Goal: Use online tool/utility: Utilize a website feature to perform a specific function

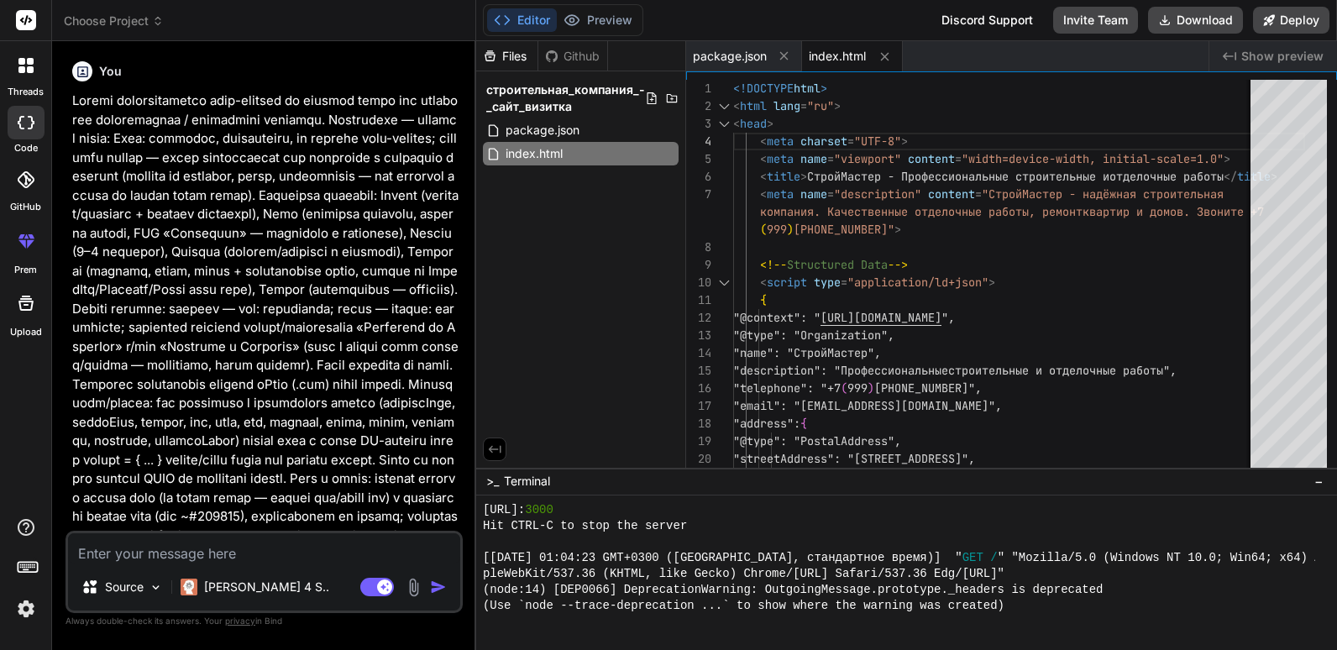
scroll to position [718, 0]
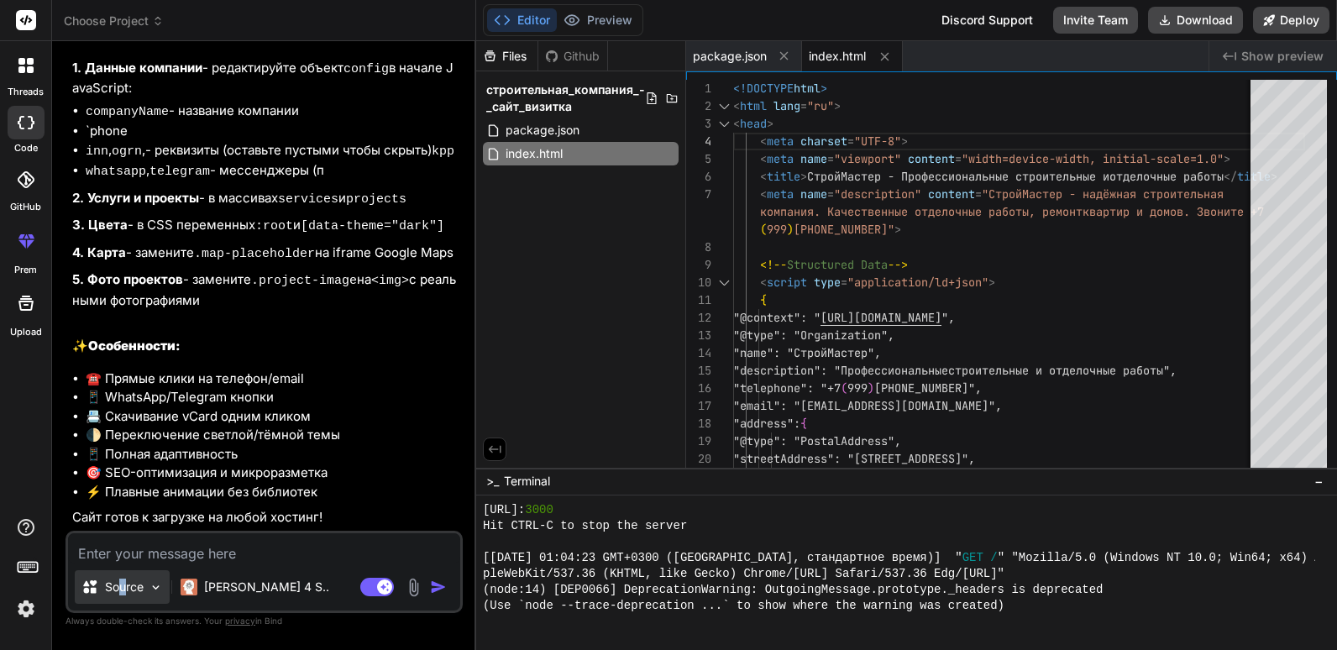
click at [124, 587] on p "Source" at bounding box center [124, 587] width 39 height 17
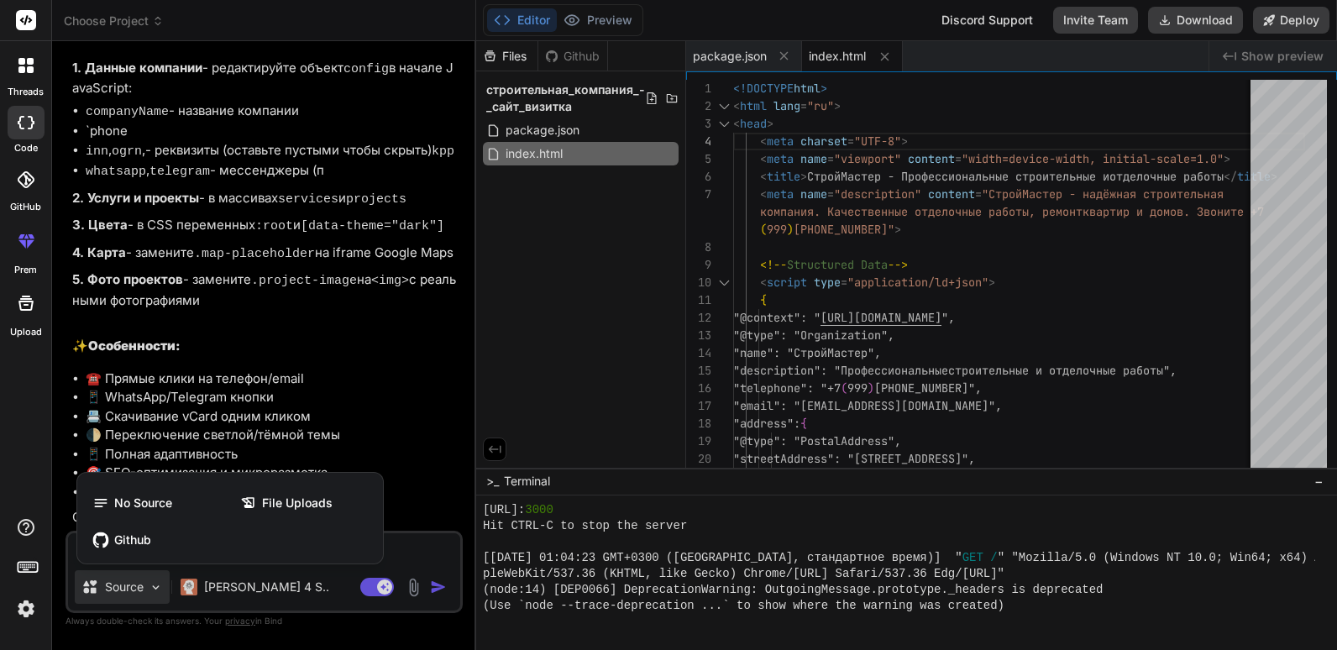
click at [277, 571] on div at bounding box center [668, 325] width 1337 height 650
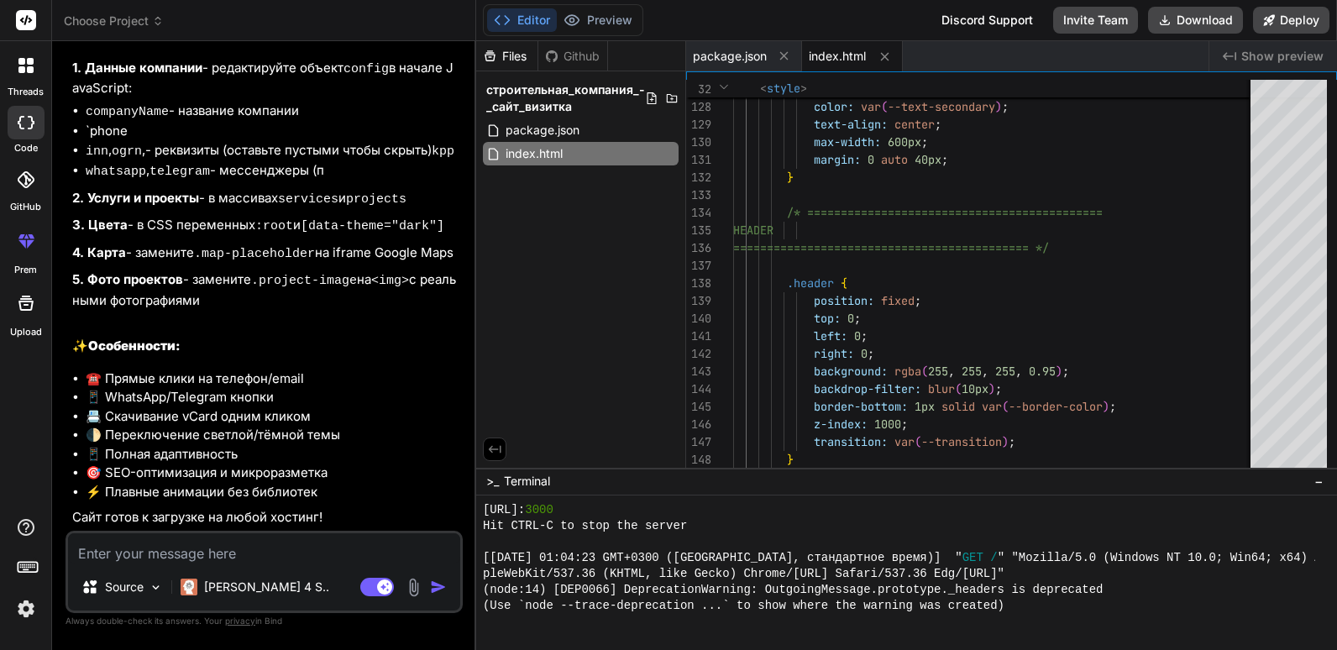
click at [301, 540] on textarea at bounding box center [264, 548] width 392 height 30
click at [230, 600] on div "[PERSON_NAME] 4 S.." at bounding box center [255, 587] width 162 height 34
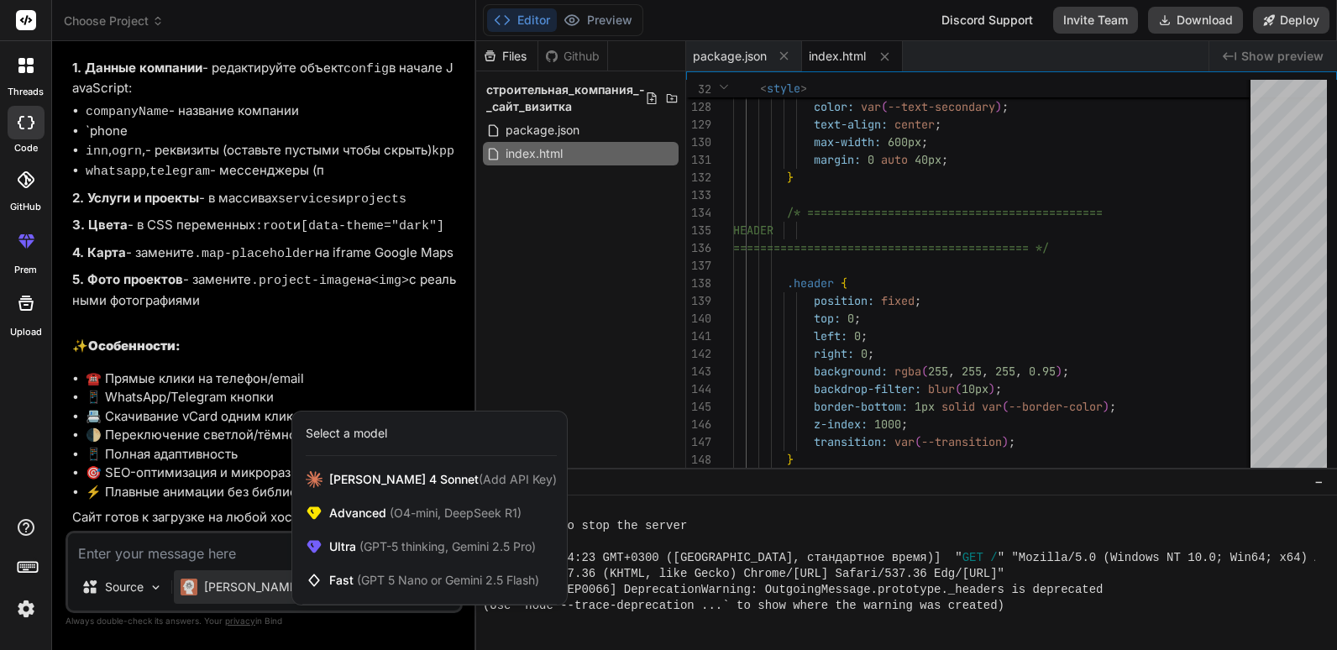
click at [244, 571] on div at bounding box center [668, 325] width 1337 height 650
type textarea "x"
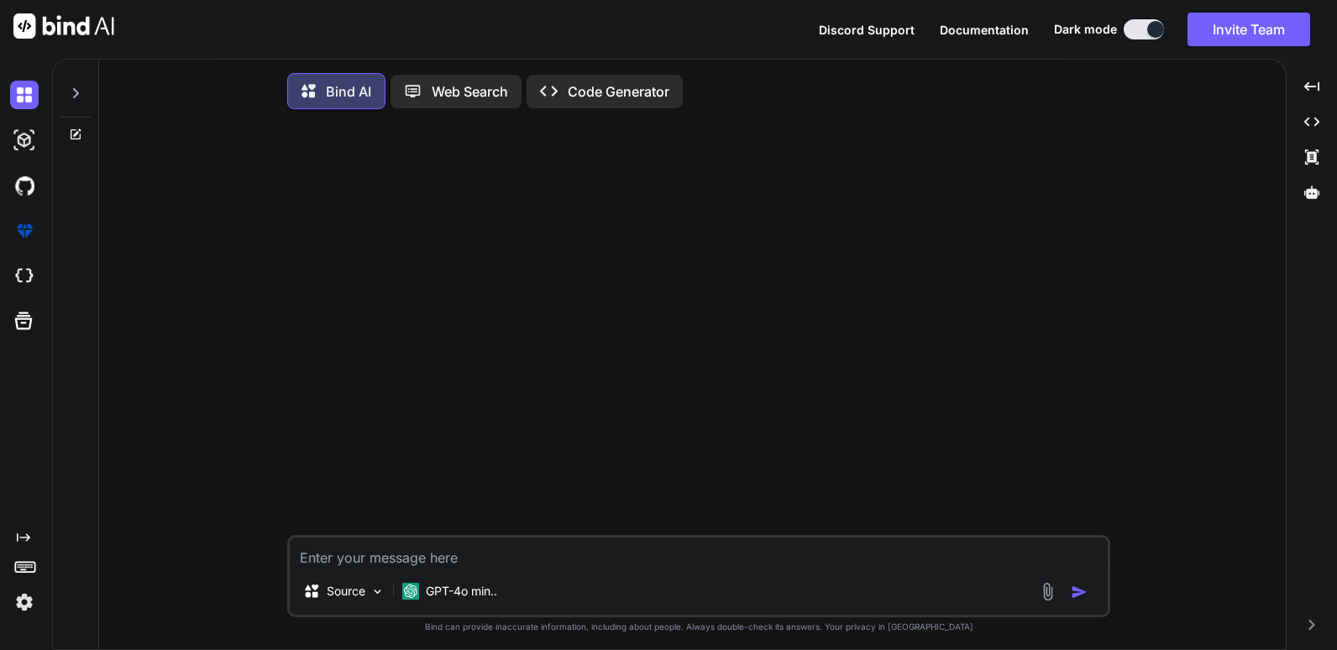
type textarea "x"
